Goal: Information Seeking & Learning: Learn about a topic

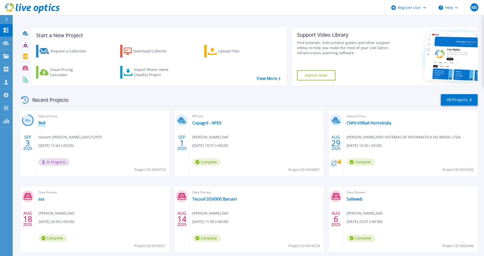
click at [41, 123] on link "Be8" at bounding box center [41, 122] width 7 height 5
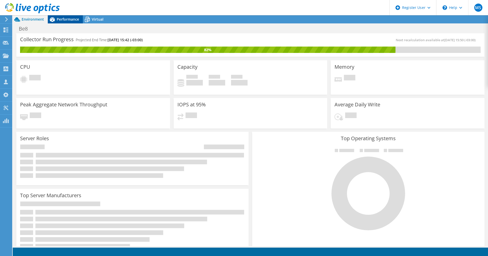
click at [68, 19] on span "Performance" at bounding box center [68, 19] width 22 height 5
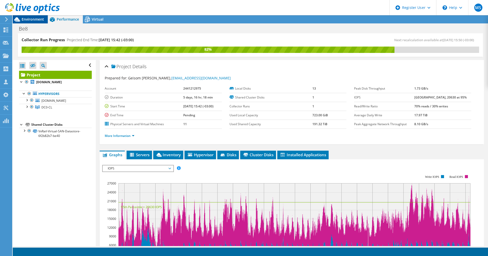
click at [33, 20] on span "Environment" at bounding box center [33, 19] width 22 height 5
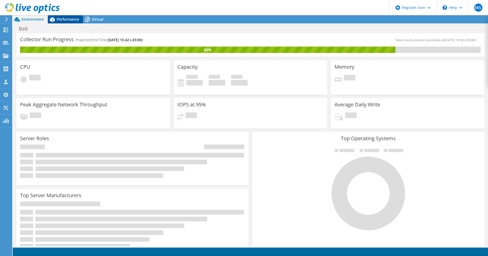
click at [70, 20] on span "Performance" at bounding box center [68, 19] width 22 height 5
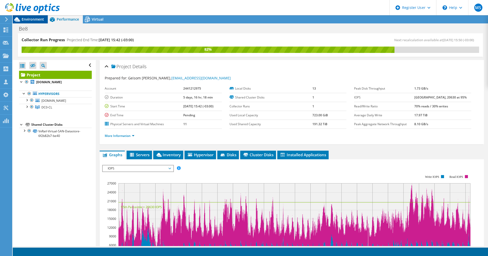
click at [34, 18] on span "Environment" at bounding box center [33, 19] width 22 height 5
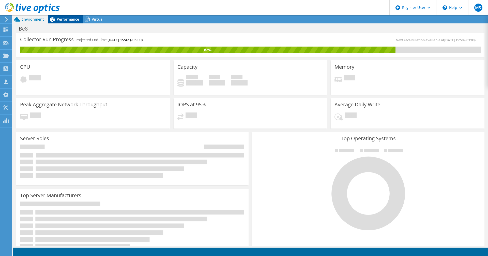
click at [68, 17] on span "Performance" at bounding box center [68, 19] width 22 height 5
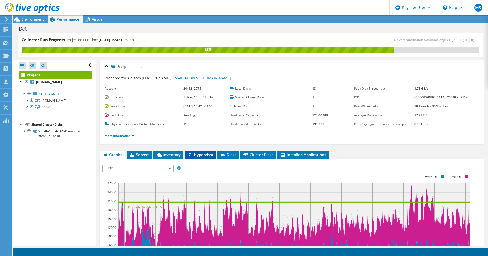
click at [200, 153] on span "Hypervisor" at bounding box center [200, 154] width 26 height 5
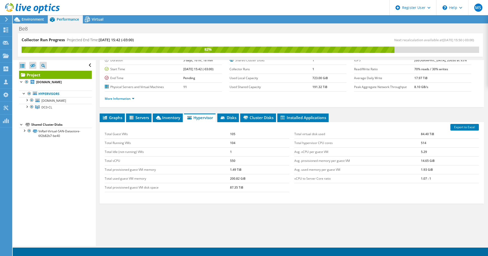
scroll to position [15, 0]
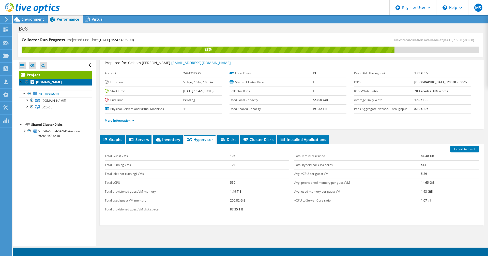
click at [55, 81] on b "[DOMAIN_NAME]" at bounding box center [49, 82] width 26 height 4
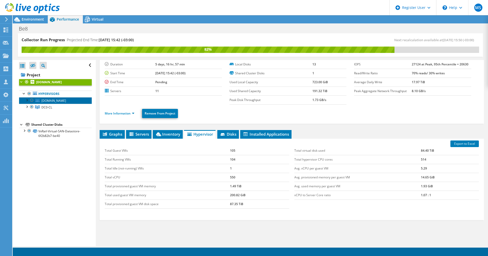
click at [51, 101] on span "[DOMAIN_NAME]" at bounding box center [53, 100] width 25 height 4
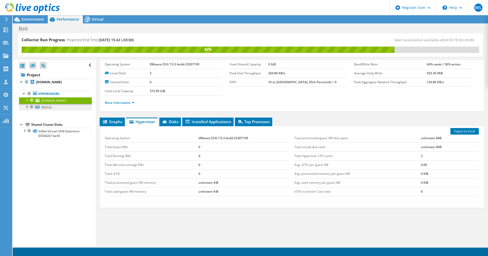
click at [47, 109] on span "DC0-CL" at bounding box center [46, 107] width 11 height 4
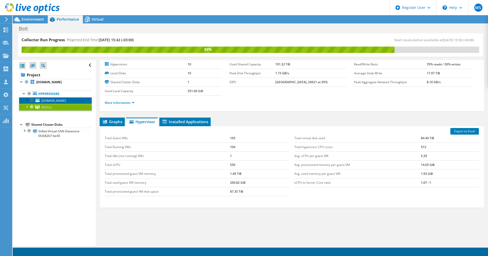
click at [42, 99] on span "[DOMAIN_NAME]" at bounding box center [53, 100] width 25 height 4
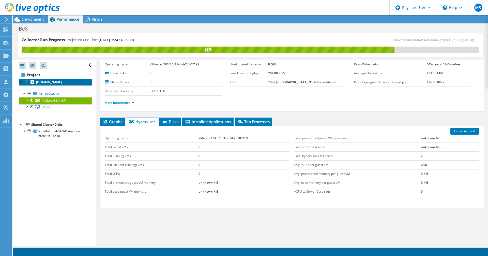
click at [44, 81] on b "[DOMAIN_NAME]" at bounding box center [49, 82] width 26 height 4
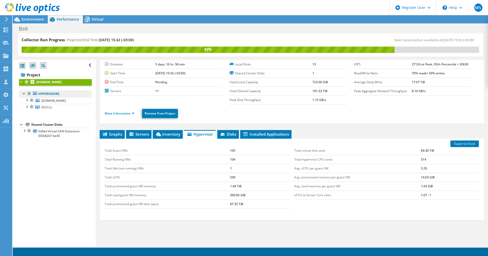
click at [45, 93] on link "Hypervisors" at bounding box center [55, 94] width 73 height 7
click at [31, 72] on link "Project" at bounding box center [55, 75] width 73 height 8
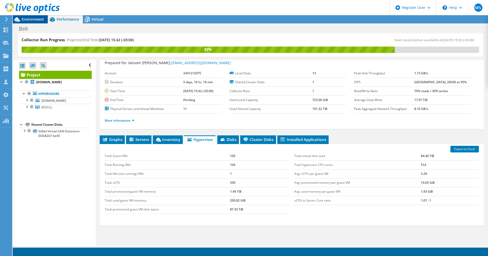
click at [38, 20] on span "Environment" at bounding box center [33, 19] width 22 height 5
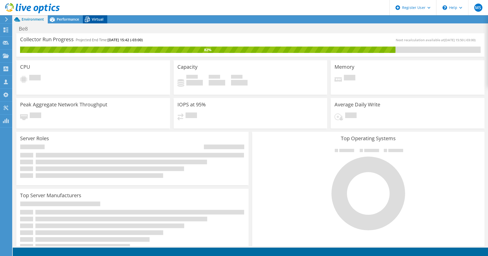
click at [92, 19] on span "Virtual" at bounding box center [98, 19] width 12 height 5
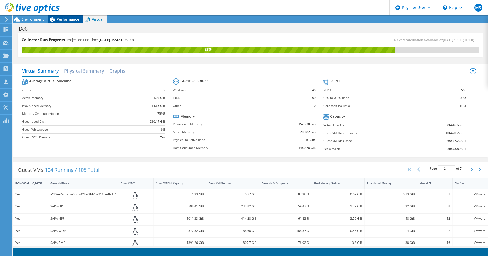
click at [67, 20] on span "Performance" at bounding box center [68, 19] width 22 height 5
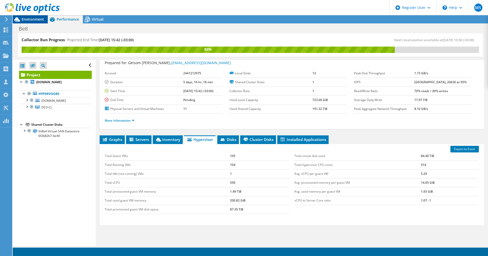
click at [30, 19] on span "Environment" at bounding box center [33, 19] width 22 height 5
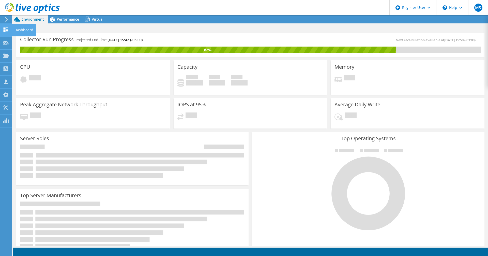
click at [6, 31] on icon at bounding box center [6, 29] width 6 height 5
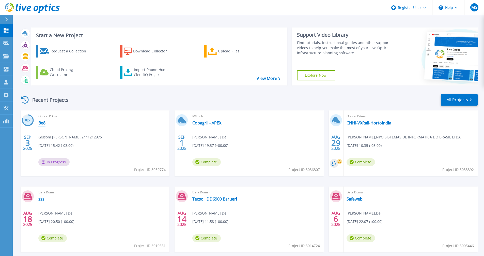
click at [43, 124] on link "Be8" at bounding box center [41, 122] width 7 height 5
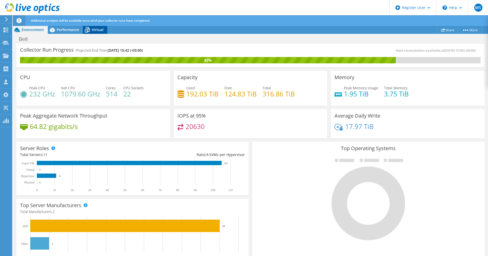
click at [95, 31] on span "Virtual" at bounding box center [98, 29] width 12 height 5
